Goal: Information Seeking & Learning: Understand process/instructions

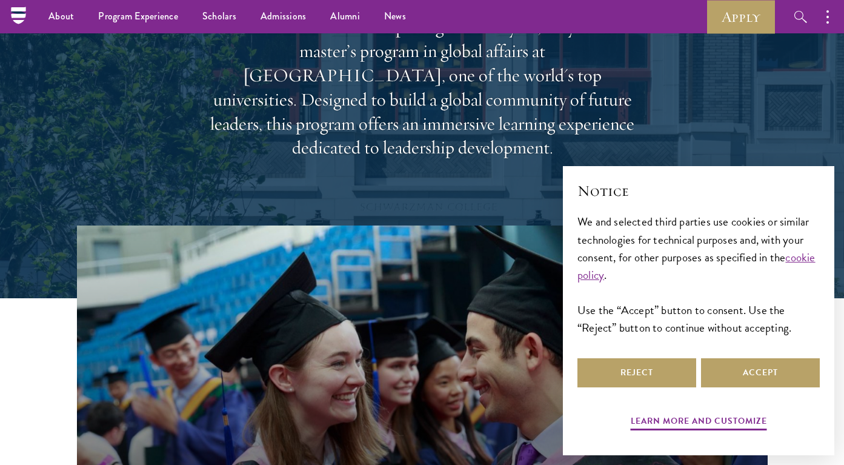
scroll to position [149, 0]
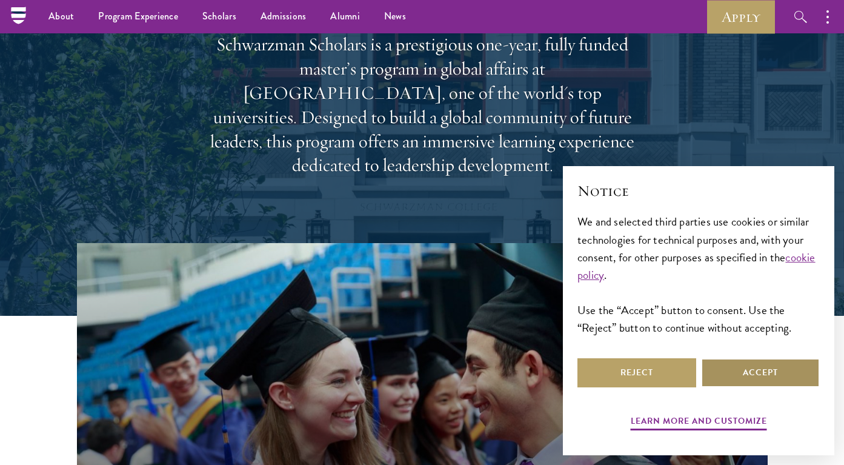
click at [737, 373] on button "Accept" at bounding box center [760, 372] width 119 height 29
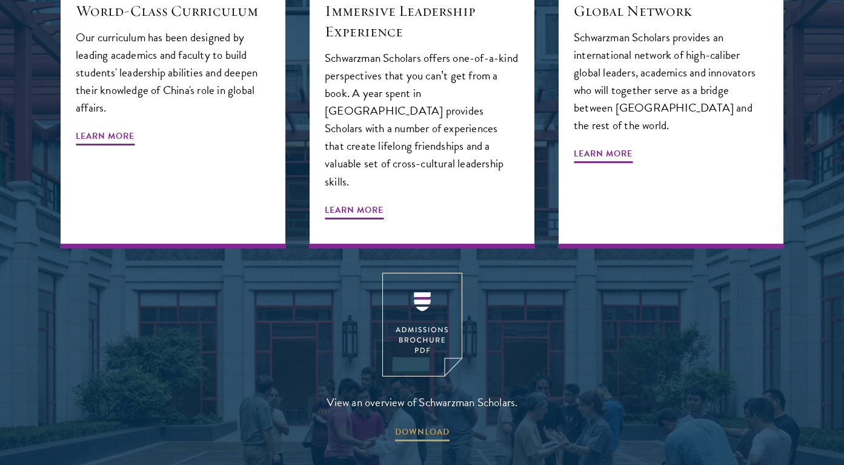
scroll to position [1500, 0]
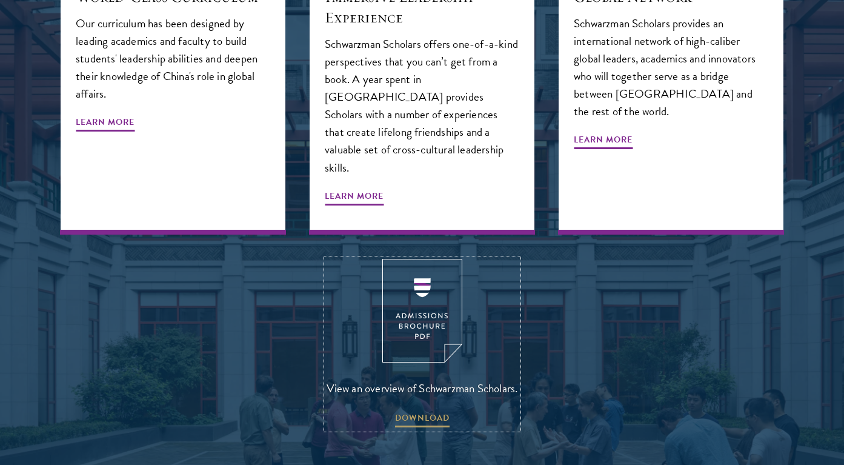
click at [430, 286] on img at bounding box center [422, 311] width 80 height 104
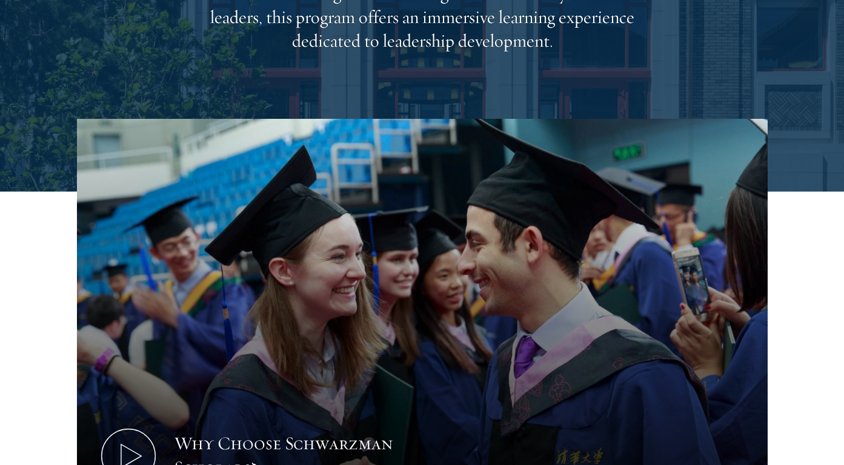
scroll to position [0, 0]
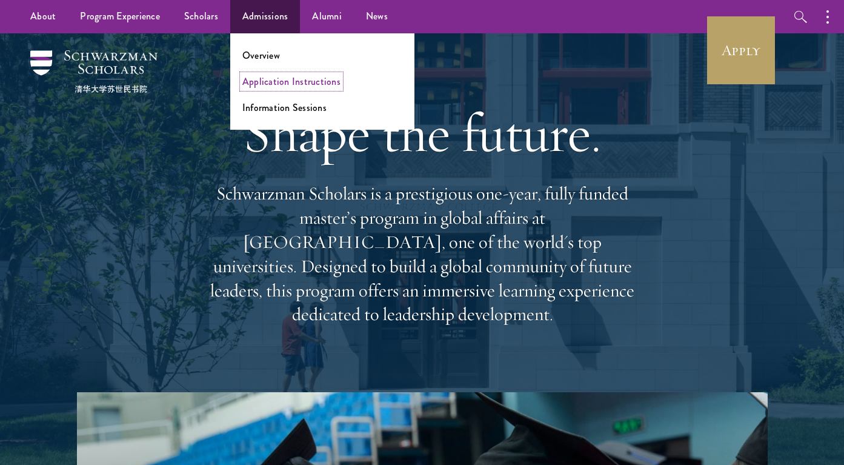
click at [267, 76] on link "Application Instructions" at bounding box center [291, 82] width 98 height 14
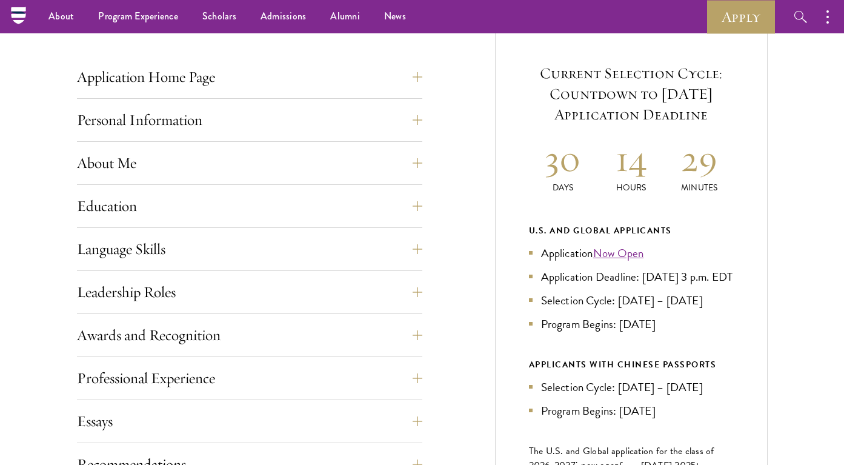
scroll to position [443, 0]
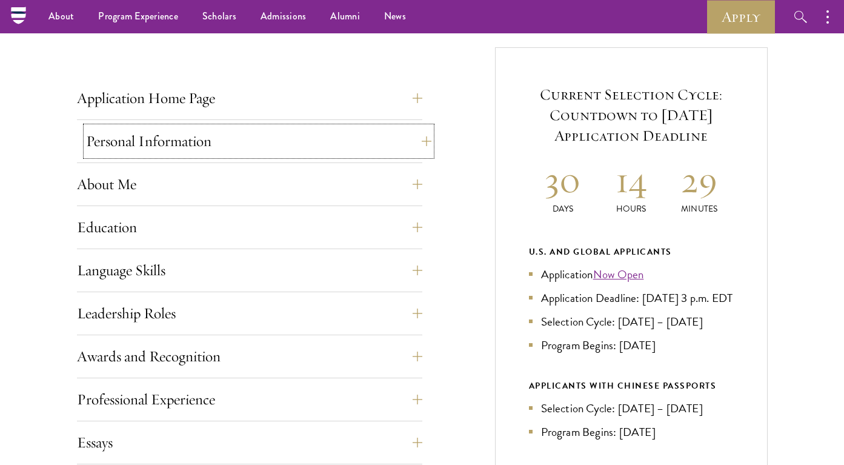
click at [411, 144] on button "Personal Information" at bounding box center [258, 141] width 345 height 29
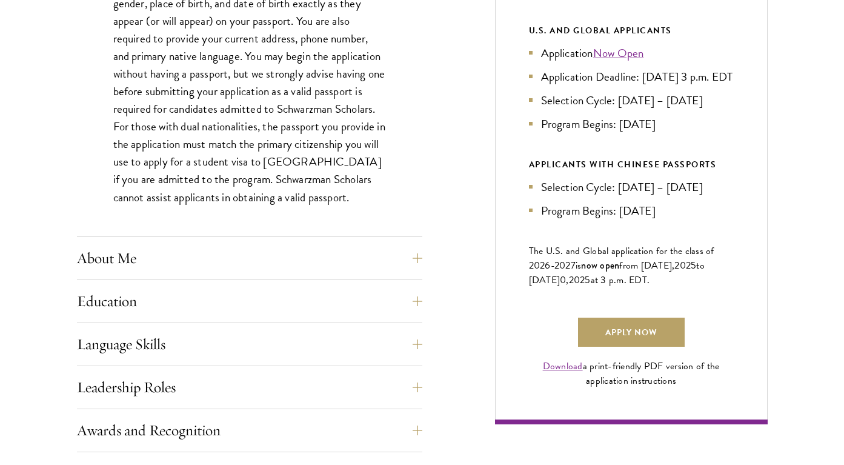
scroll to position [685, 0]
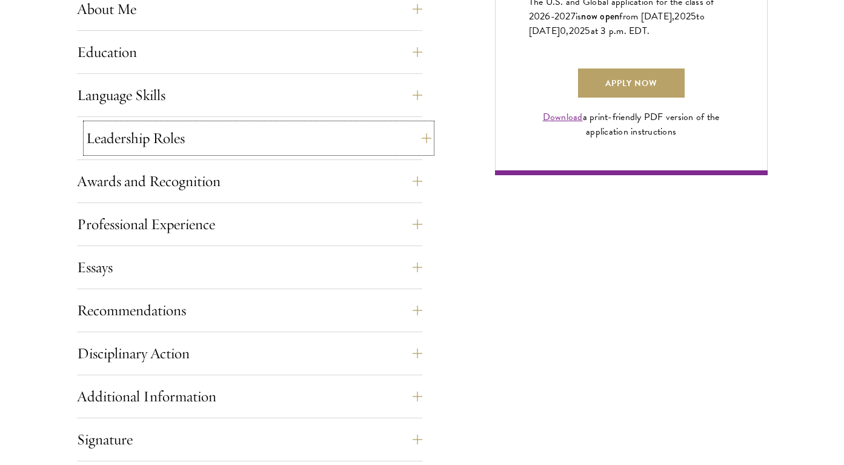
click at [229, 141] on button "Leadership Roles" at bounding box center [258, 138] width 345 height 29
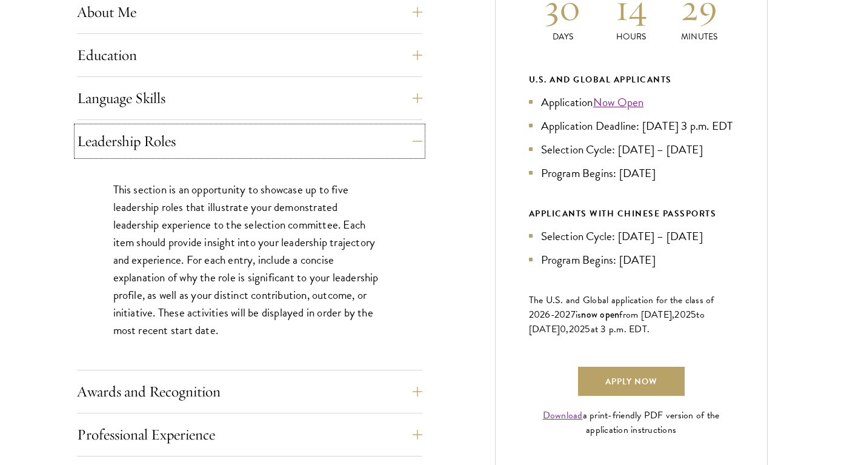
scroll to position [619, 0]
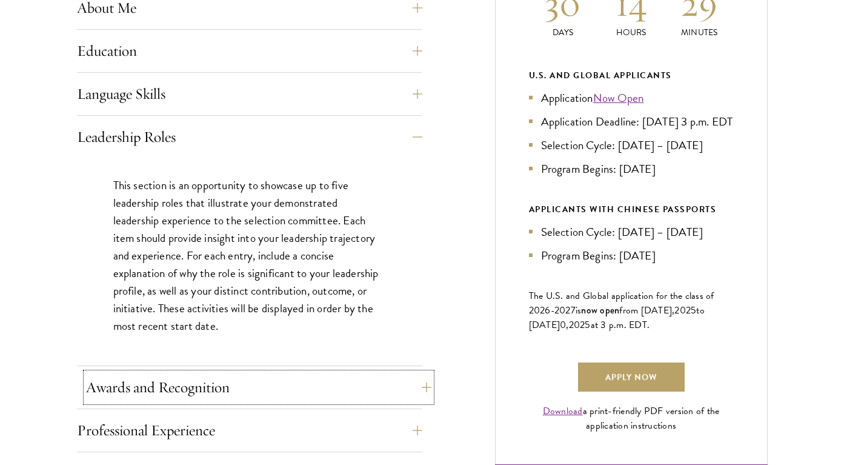
click at [288, 384] on button "Awards and Recognition" at bounding box center [258, 387] width 345 height 29
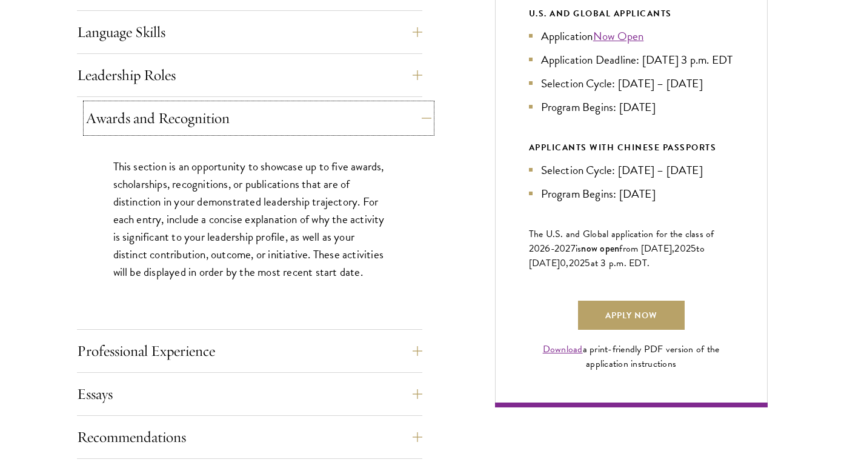
scroll to position [699, 0]
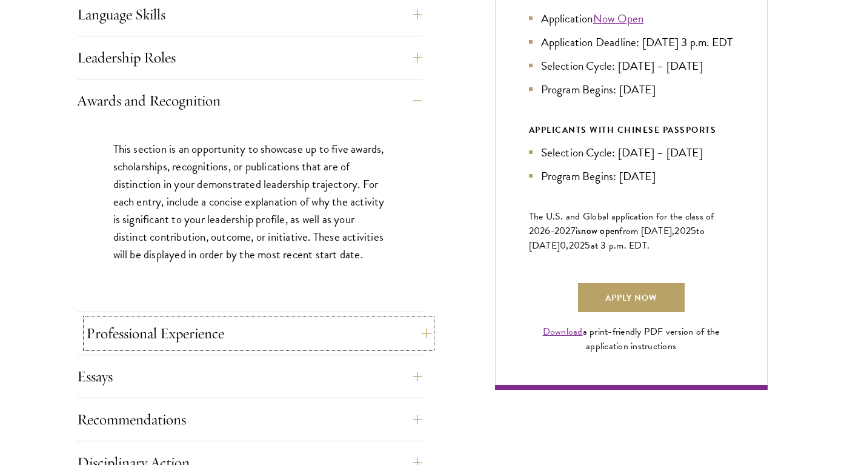
click at [240, 325] on button "Professional Experience" at bounding box center [258, 333] width 345 height 29
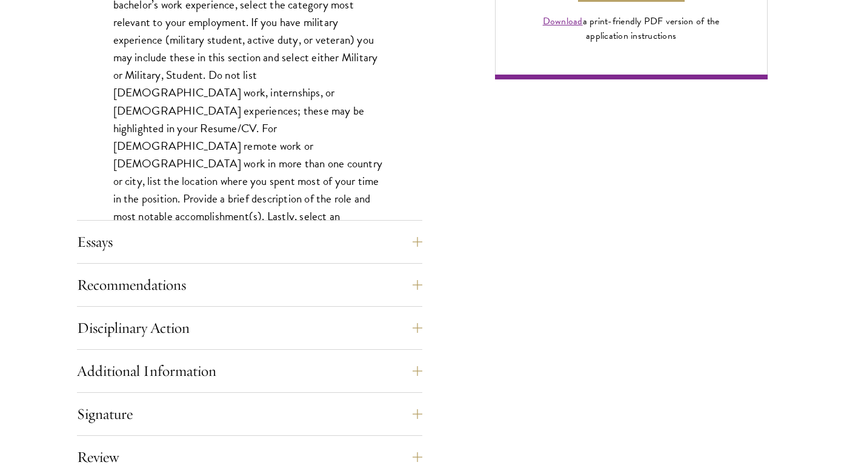
scroll to position [1052, 0]
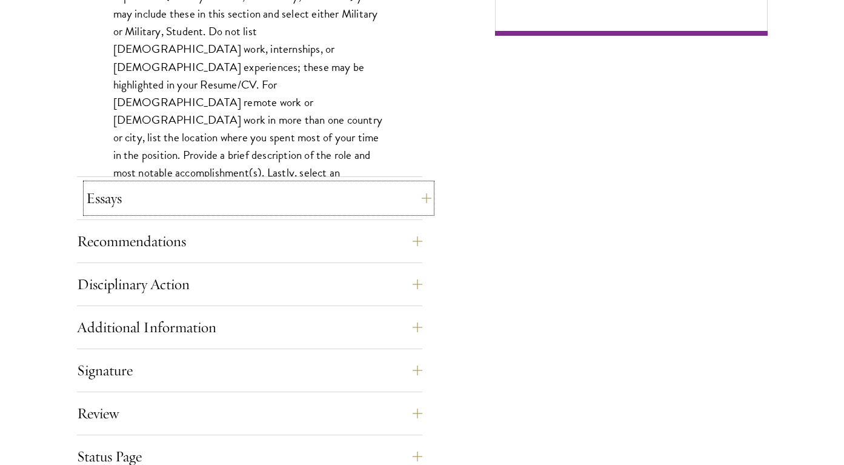
click at [250, 194] on button "Essays" at bounding box center [258, 198] width 345 height 29
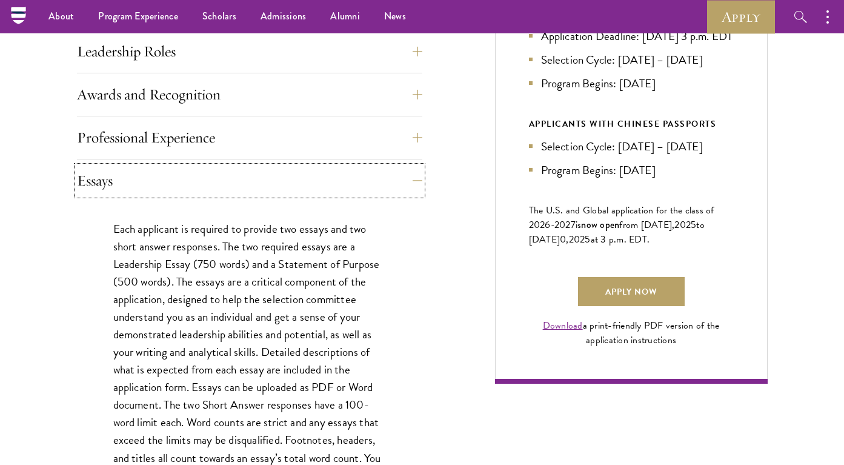
scroll to position [704, 0]
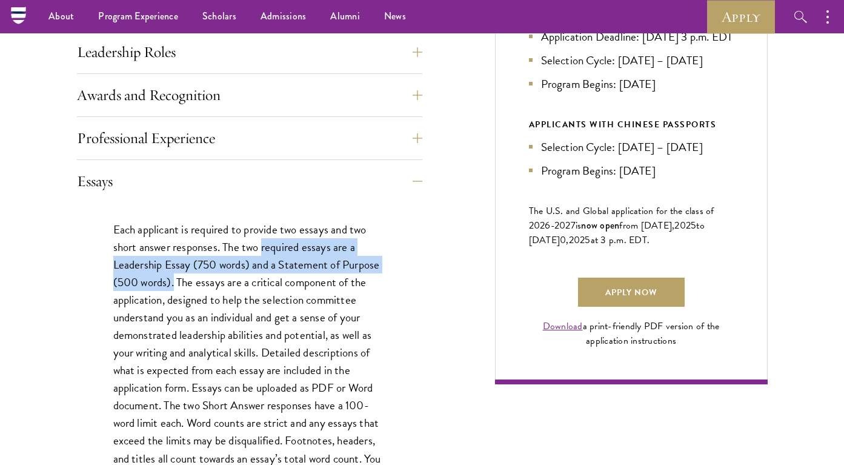
drag, startPoint x: 262, startPoint y: 244, endPoint x: 175, endPoint y: 282, distance: 94.7
click at [175, 282] on p "Each applicant is required to provide two essays and two short answer responses…" at bounding box center [249, 362] width 273 height 282
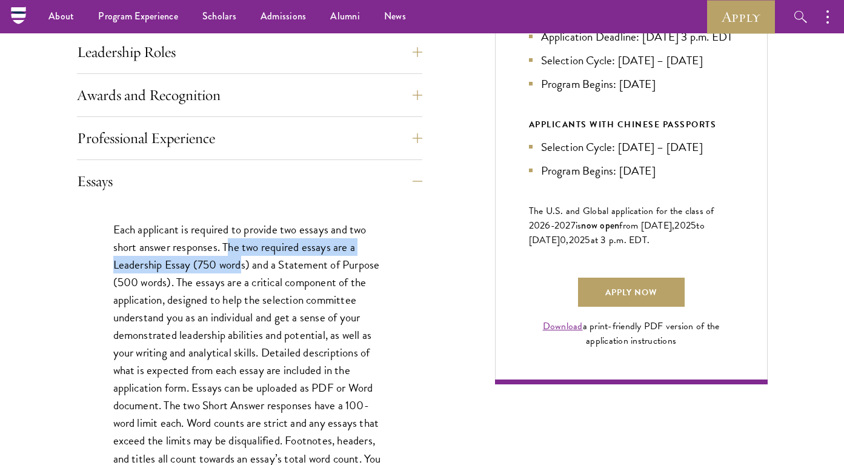
drag, startPoint x: 231, startPoint y: 247, endPoint x: 241, endPoint y: 267, distance: 22.8
click at [241, 267] on p "Each applicant is required to provide two essays and two short answer responses…" at bounding box center [249, 362] width 273 height 282
click at [272, 336] on p "Each applicant is required to provide two essays and two short answer responses…" at bounding box center [249, 362] width 273 height 282
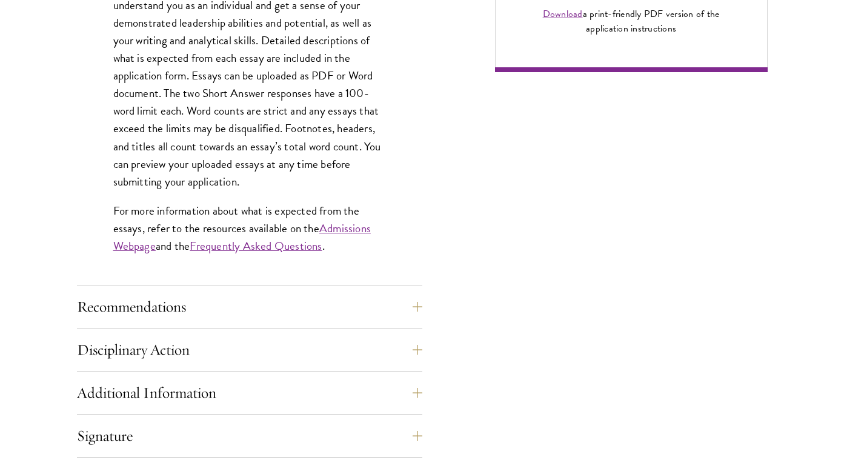
scroll to position [1089, 0]
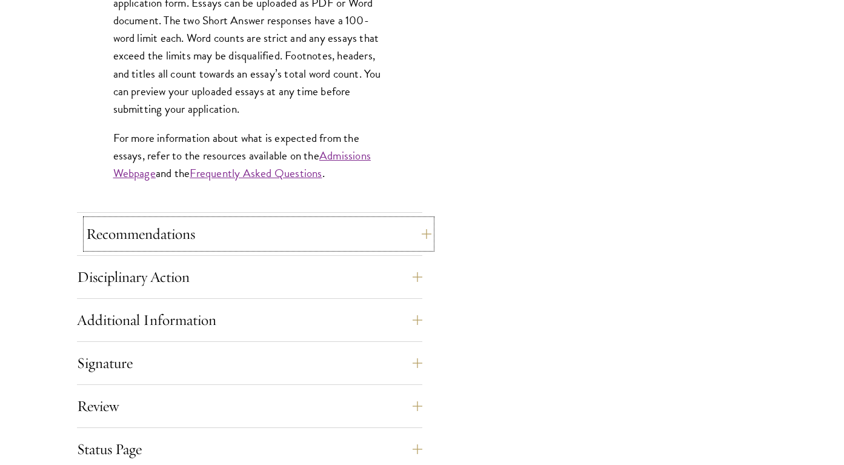
click at [229, 236] on button "Recommendations" at bounding box center [258, 233] width 345 height 29
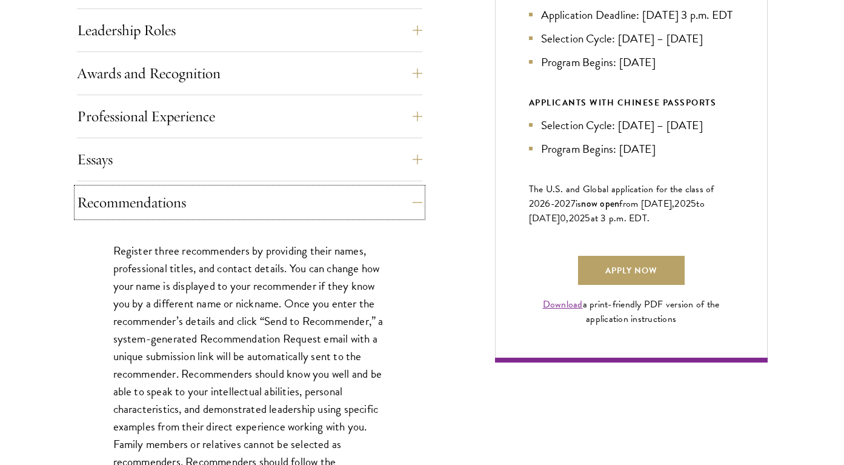
scroll to position [717, 0]
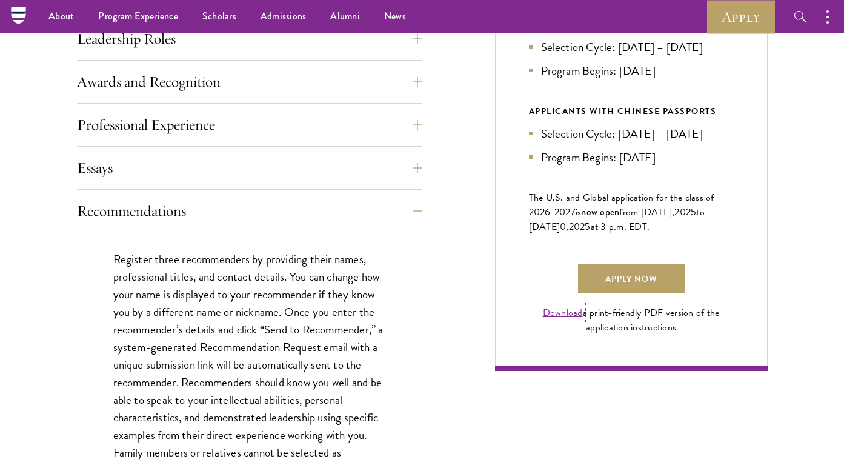
click at [572, 320] on link "Download" at bounding box center [563, 312] width 40 height 15
